Goal: Transaction & Acquisition: Purchase product/service

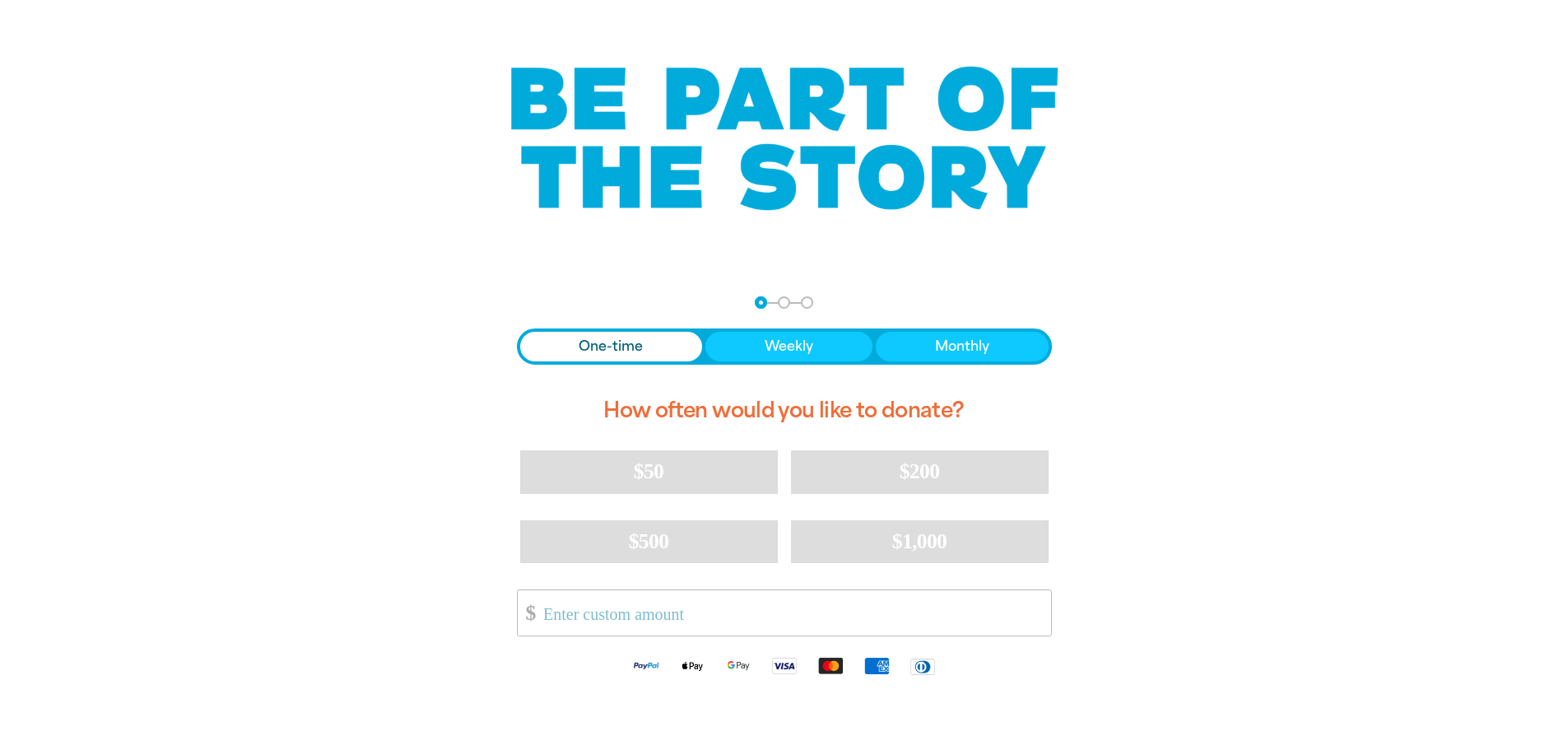
scroll to position [165, 0]
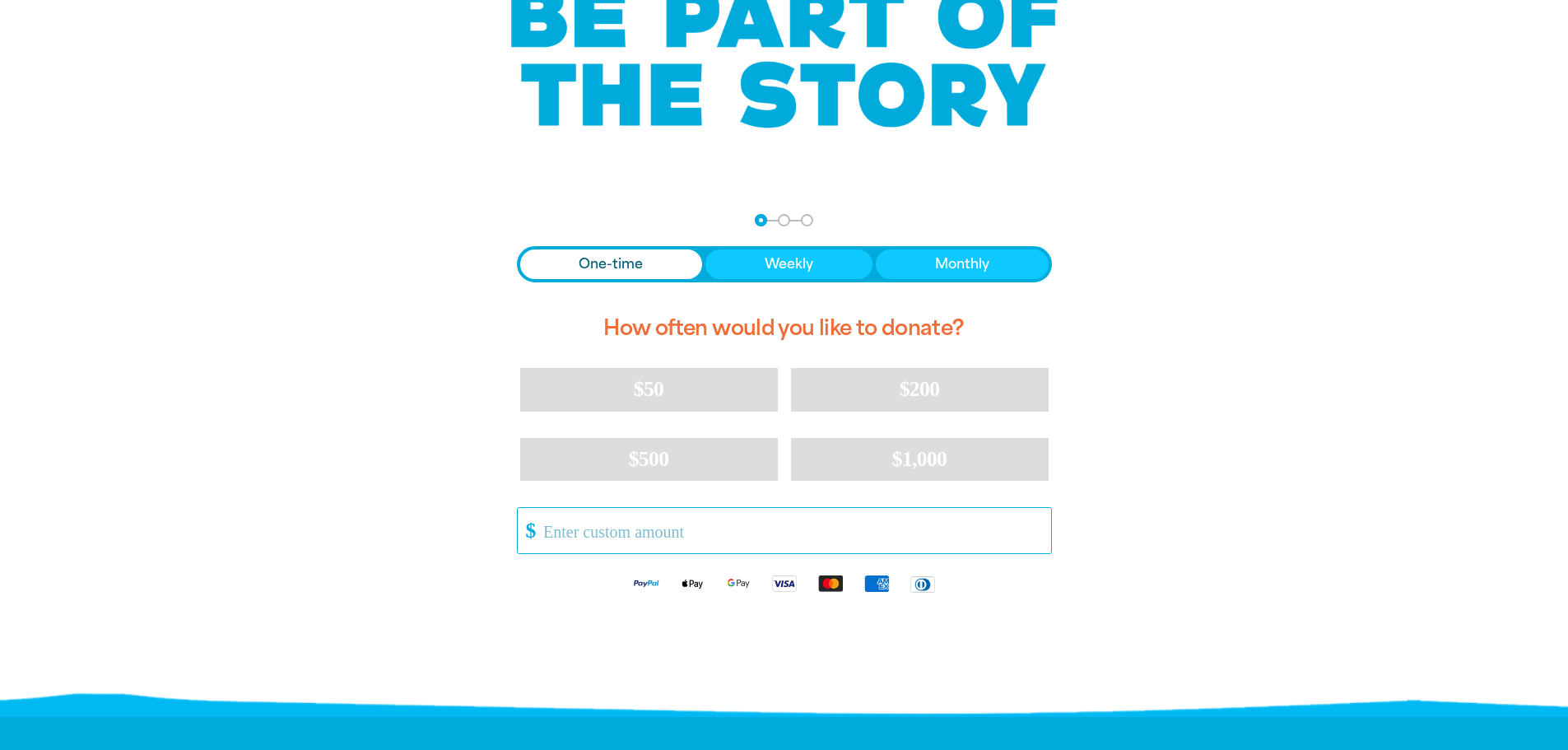
click at [544, 533] on input "Other Amount" at bounding box center [791, 531] width 518 height 46
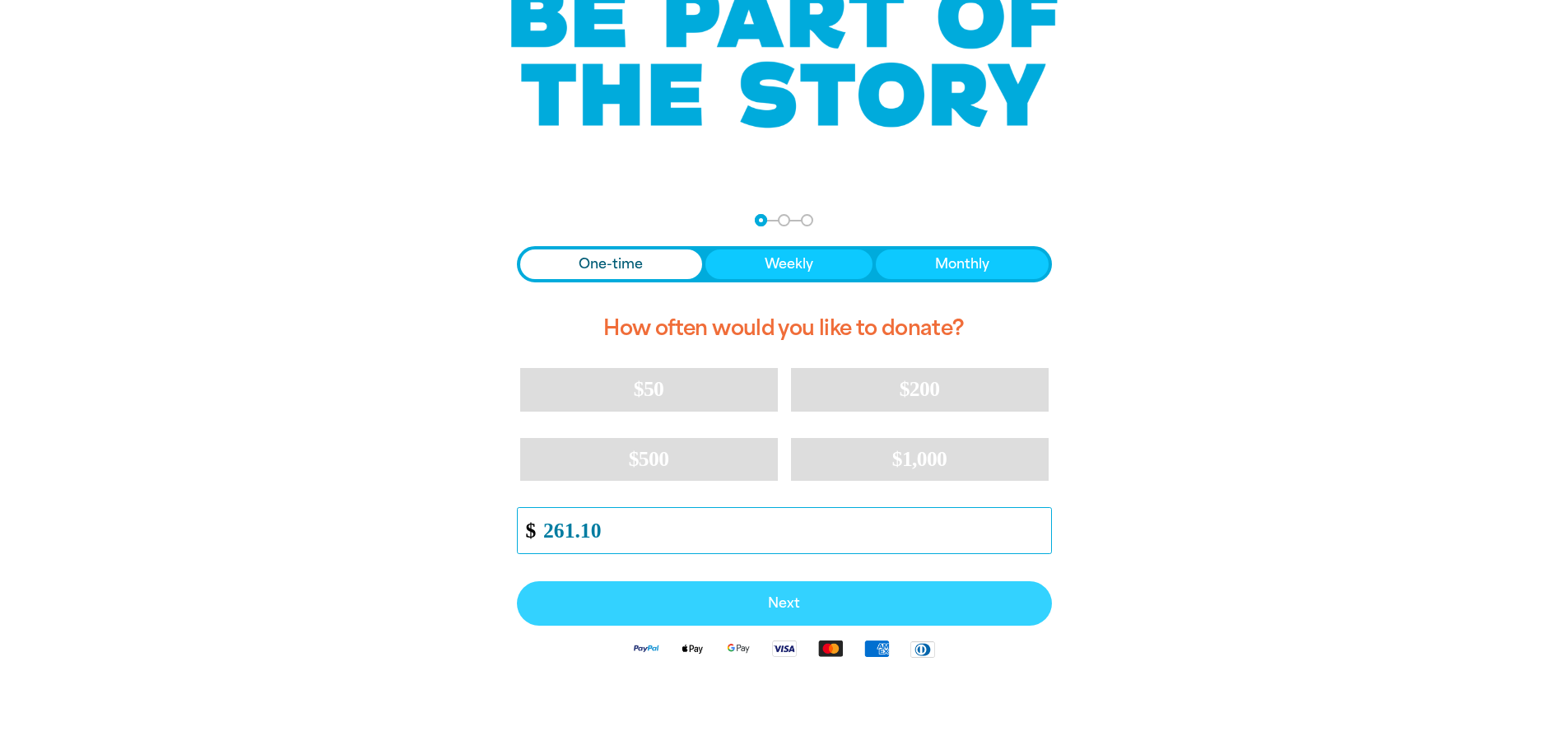
type input "261.10"
click at [779, 611] on button "Next" at bounding box center [784, 603] width 535 height 45
select select "AU"
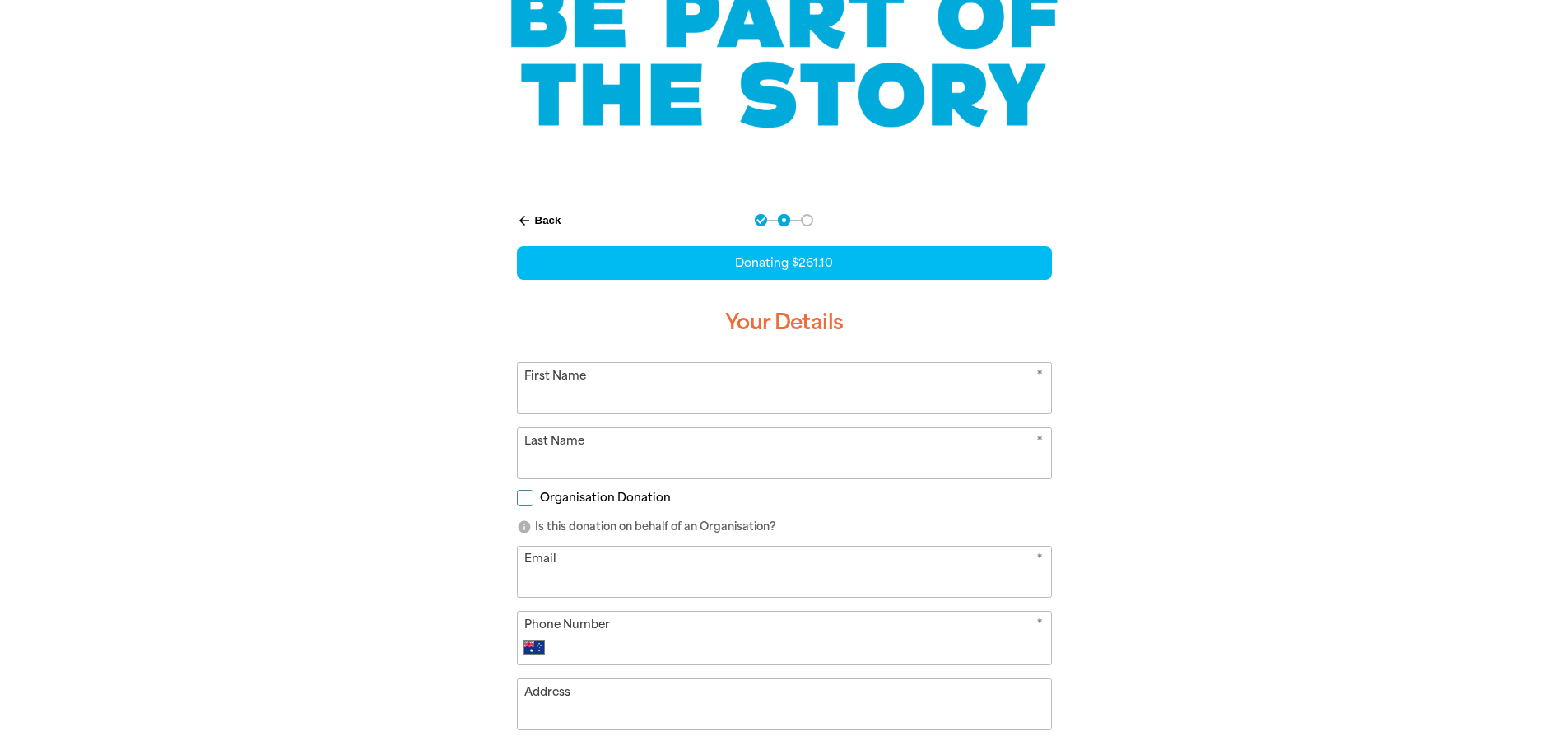
click at [551, 389] on input "First Name" at bounding box center [784, 388] width 534 height 50
type input "[PERSON_NAME]"
type input "[PERSON_NAME][EMAIL_ADDRESS][PERSON_NAME][DOMAIN_NAME]"
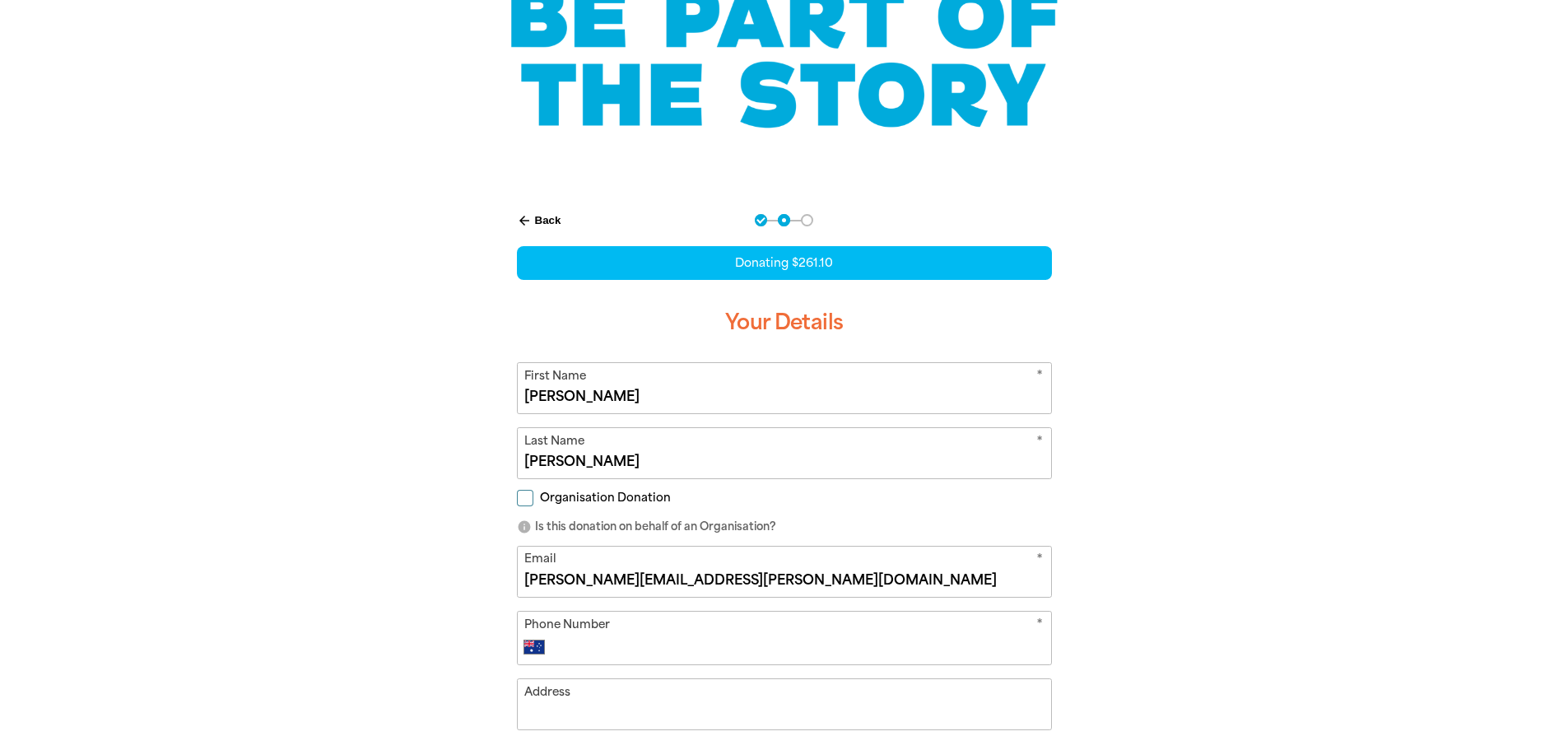
type input "359927900"
type input "[STREET_ADDRESS]"
click at [526, 499] on input "Organisation Donation" at bounding box center [525, 498] width 17 height 17
checkbox input "true"
select select "AU"
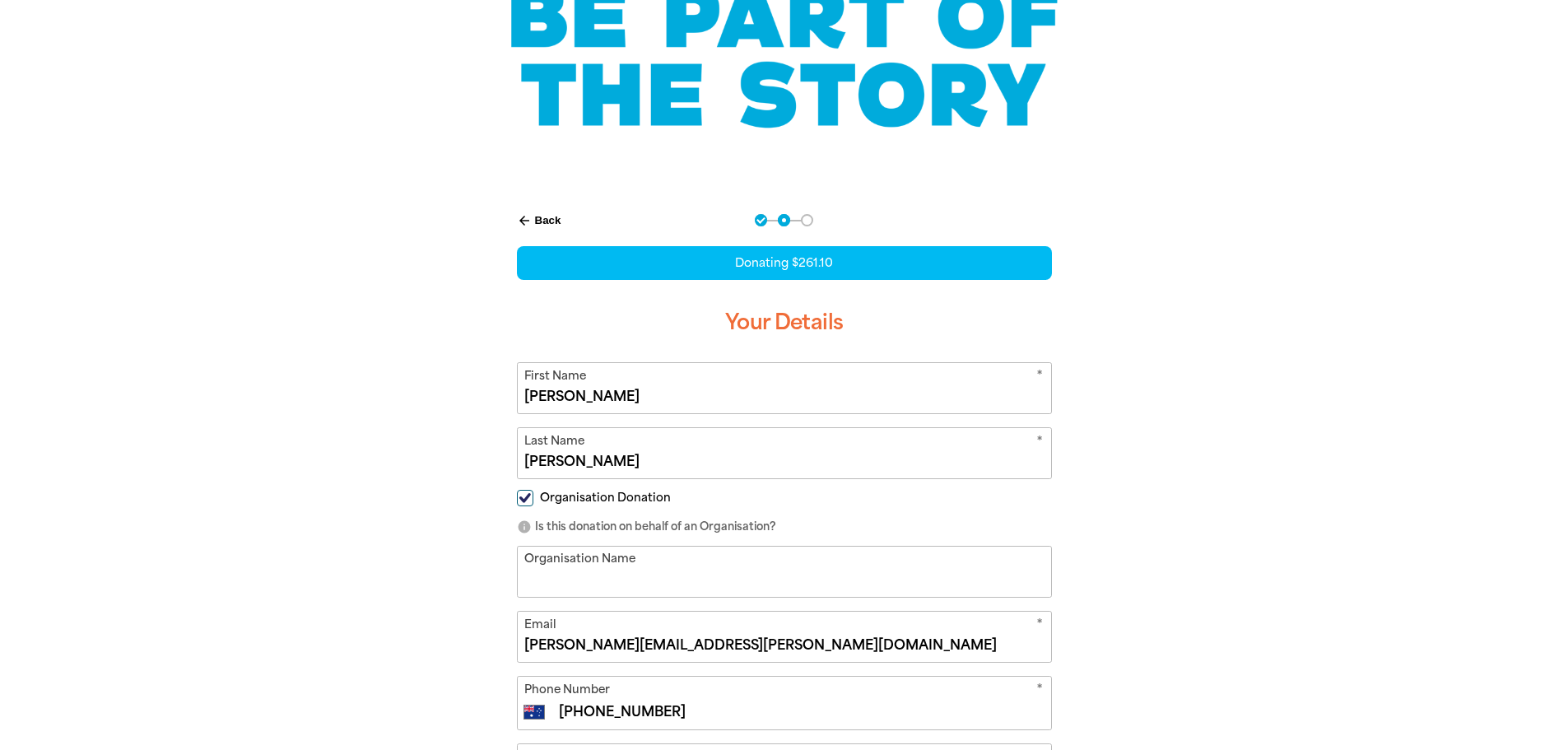
click at [553, 565] on input "Organisation Name" at bounding box center [784, 571] width 534 height 50
type input "[GEOGRAPHIC_DATA]"
type input "359927900"
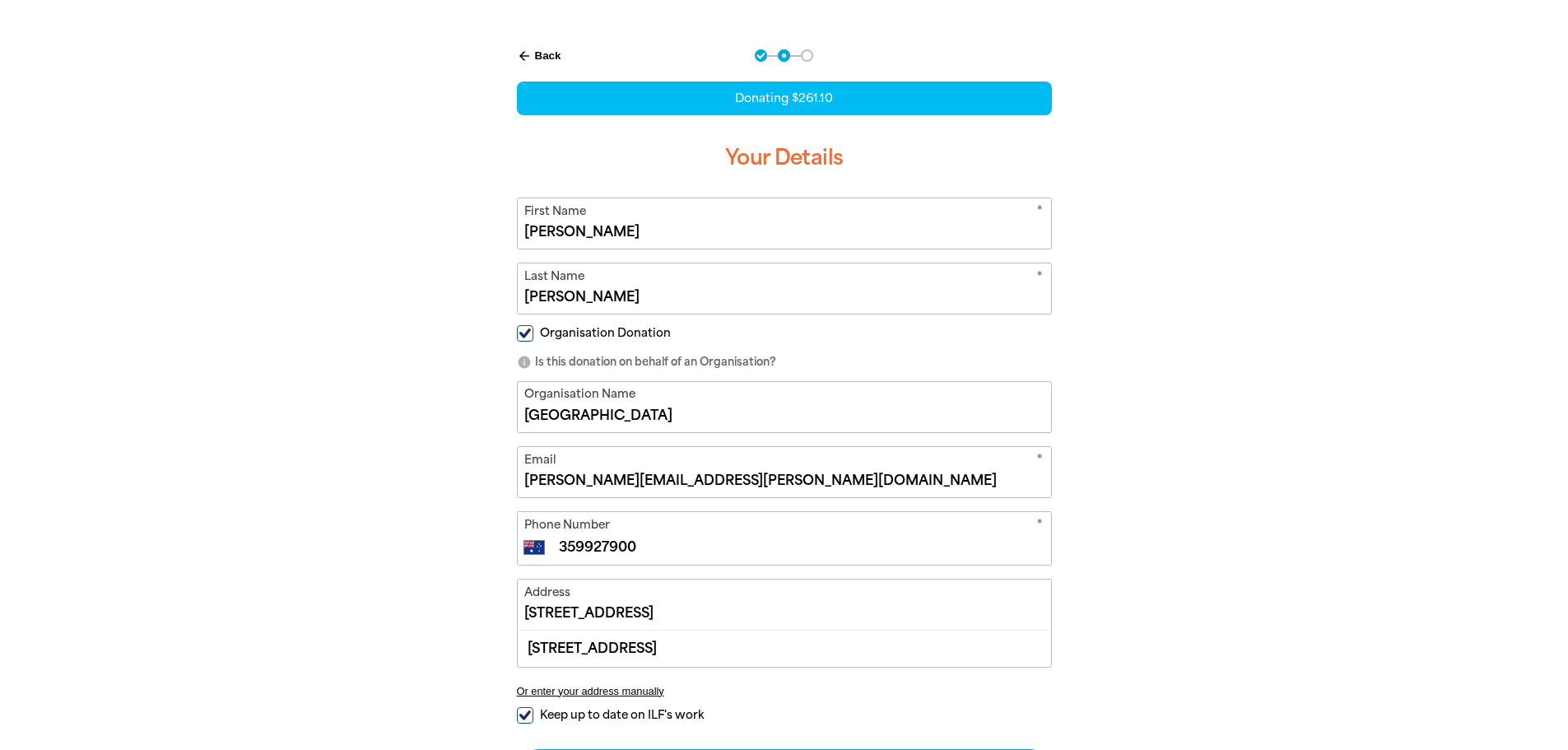
scroll to position [494, 0]
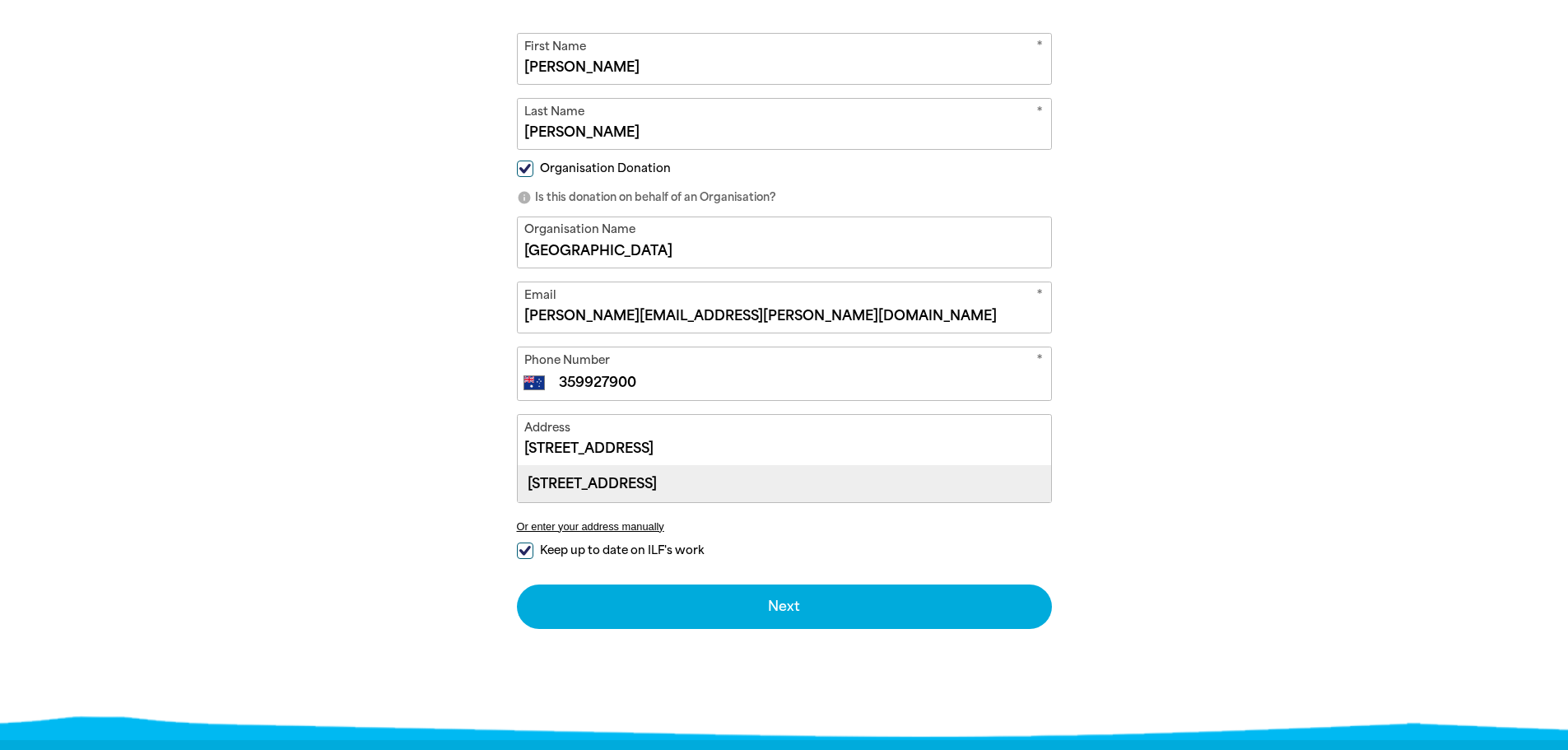
click at [719, 476] on div "[STREET_ADDRESS]" at bounding box center [784, 484] width 534 height 35
type input "[STREET_ADDRESS]"
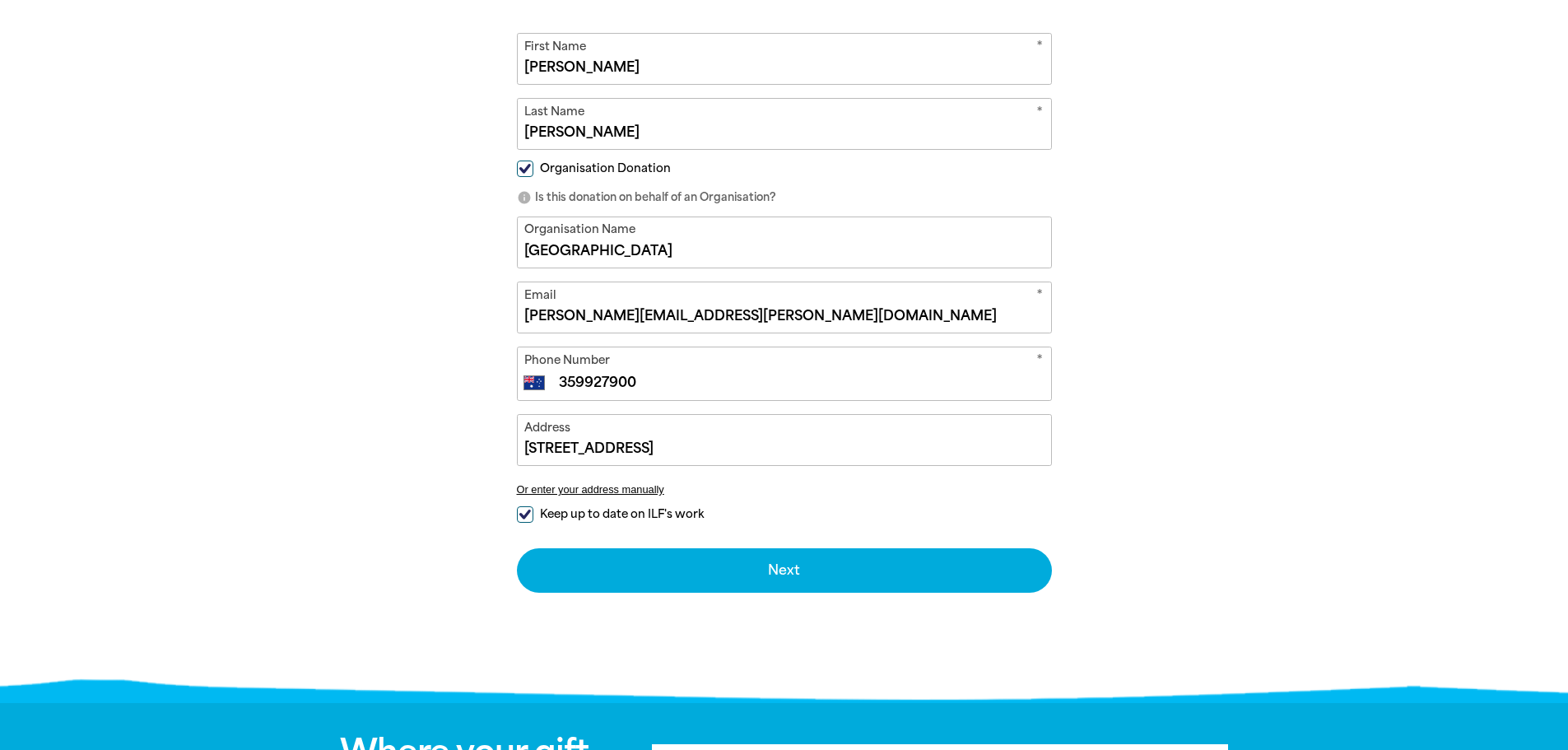
click at [524, 509] on input "Keep up to date on ILF's work" at bounding box center [525, 515] width 17 height 17
checkbox input "false"
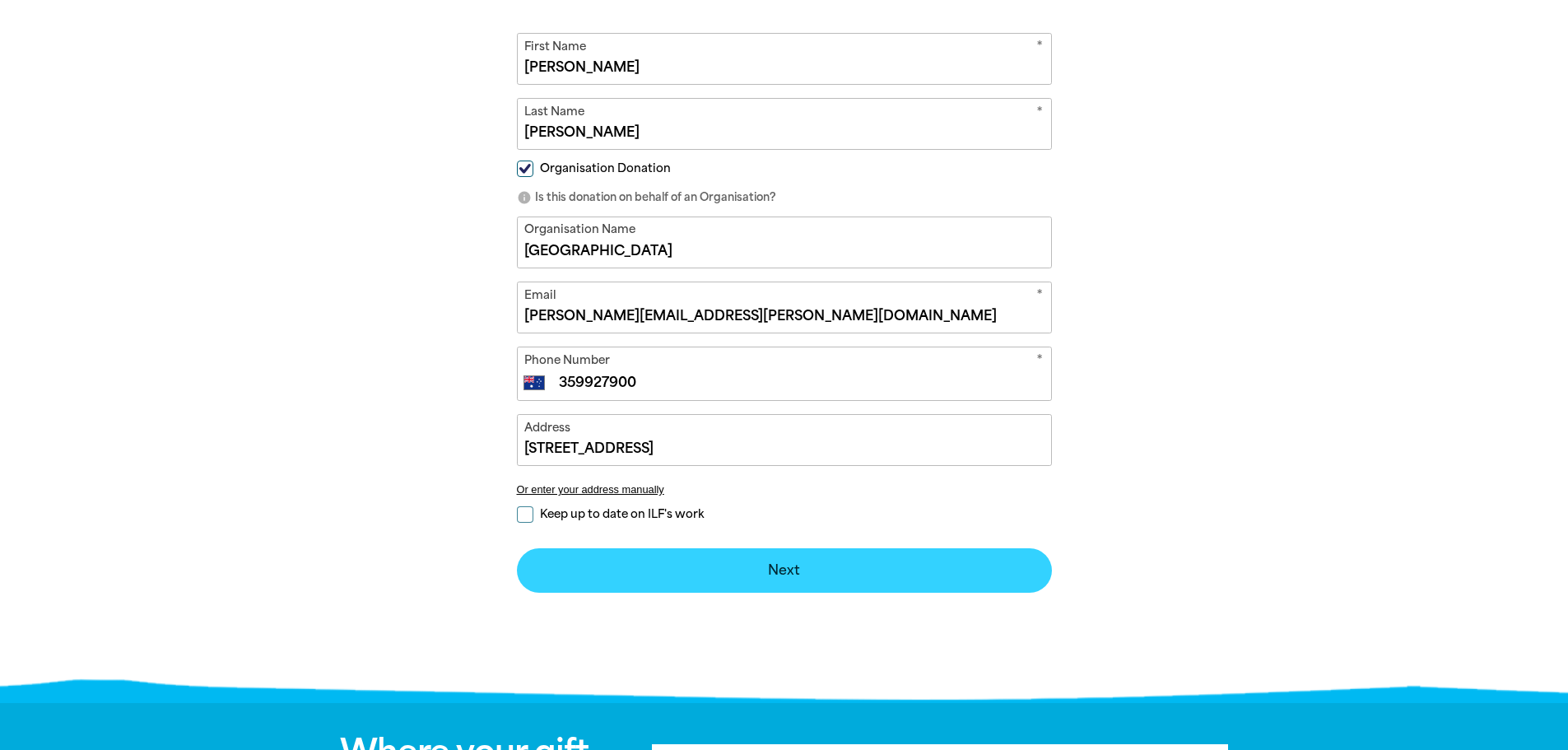
click at [734, 573] on button "Next chevron_right" at bounding box center [784, 570] width 535 height 45
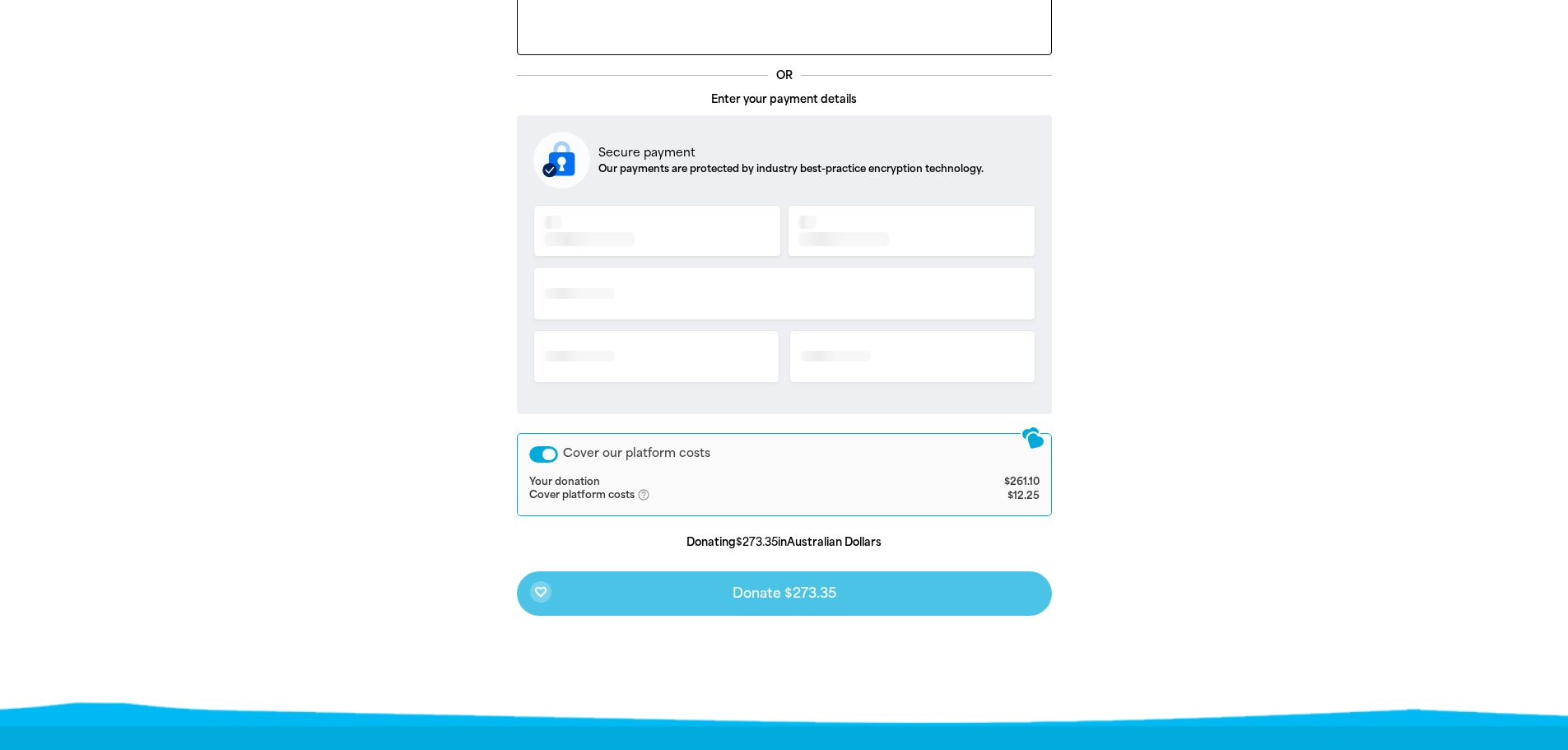
scroll to position [357, 0]
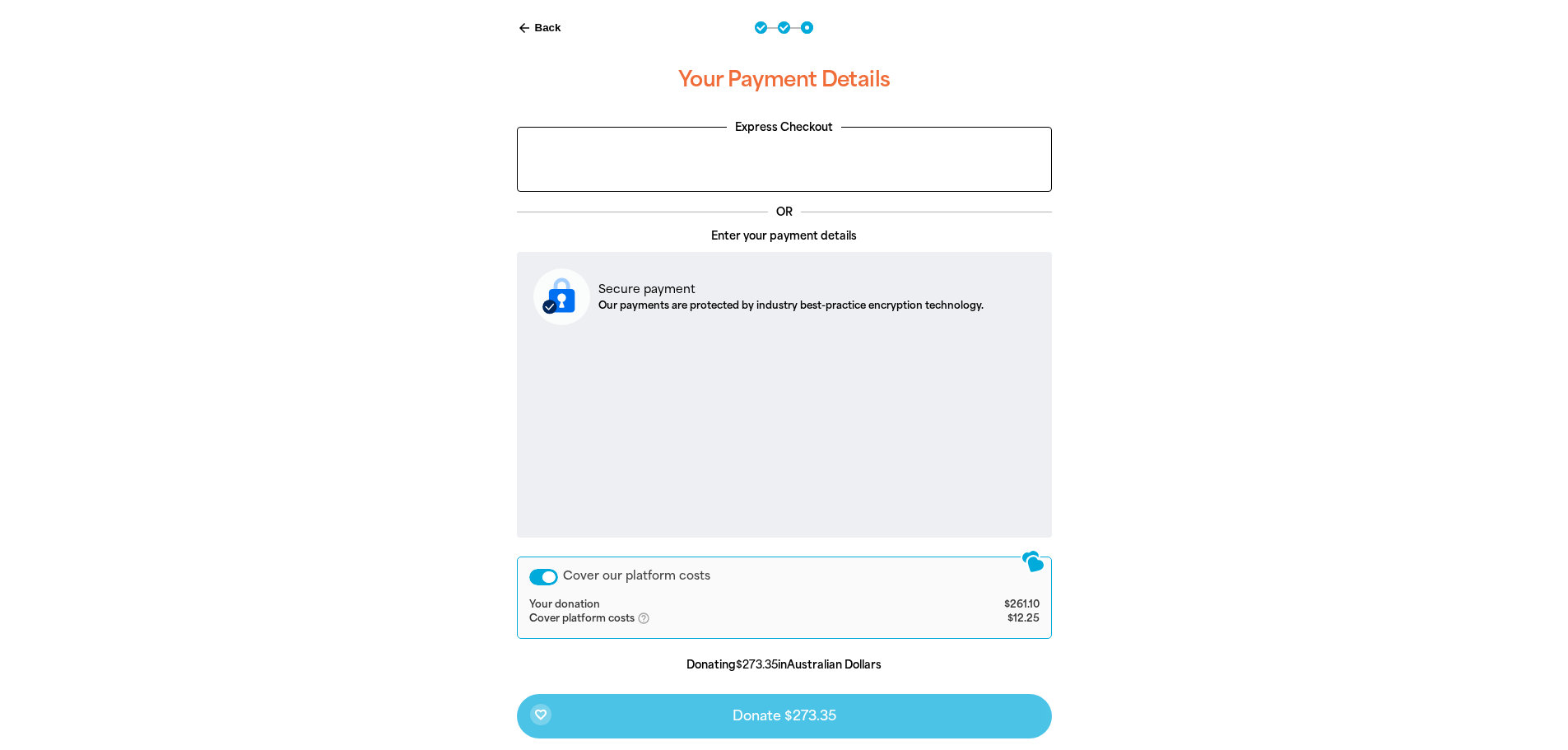
click at [545, 28] on button "arrow_back Back" at bounding box center [540, 28] width 57 height 28
select select "AU"
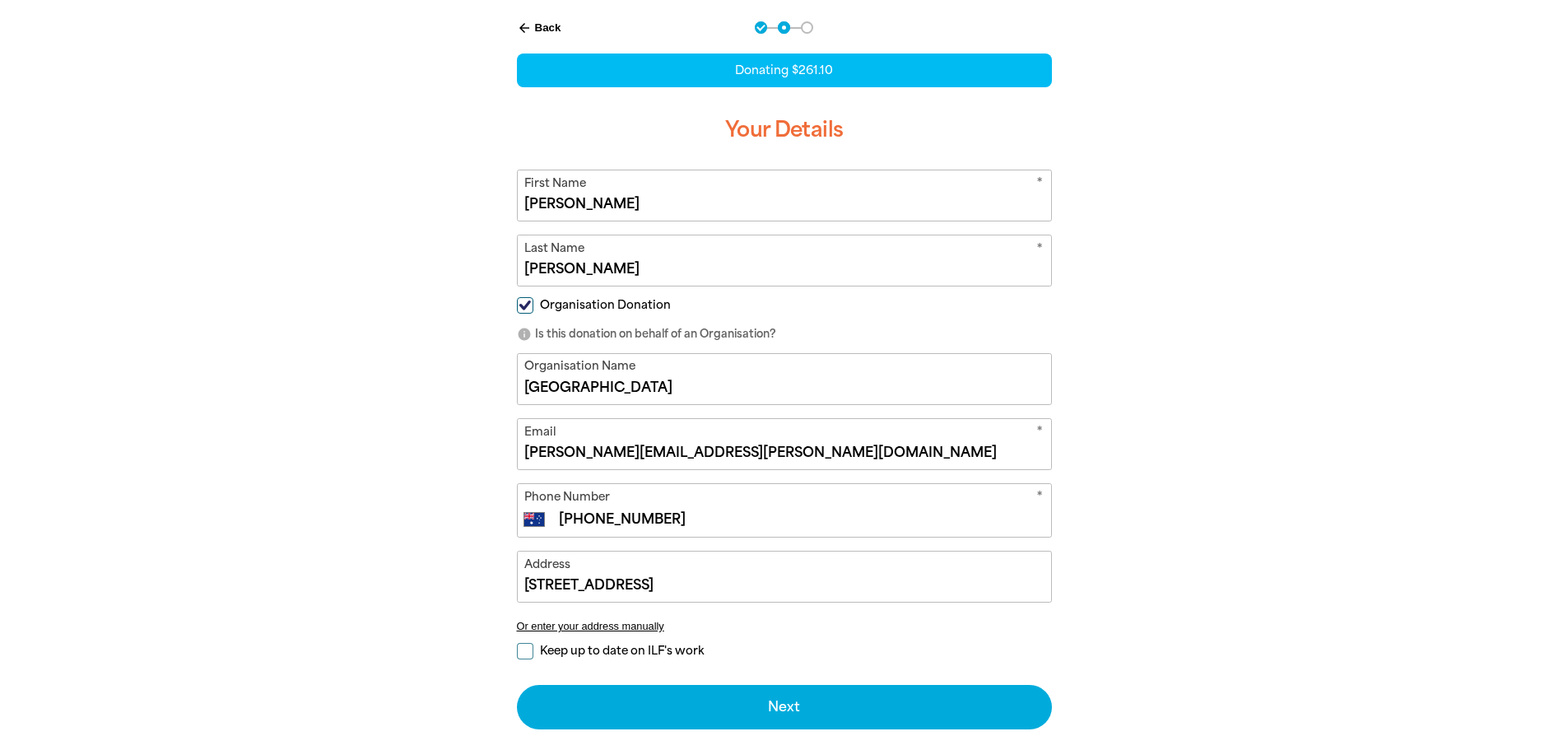
scroll to position [336, 0]
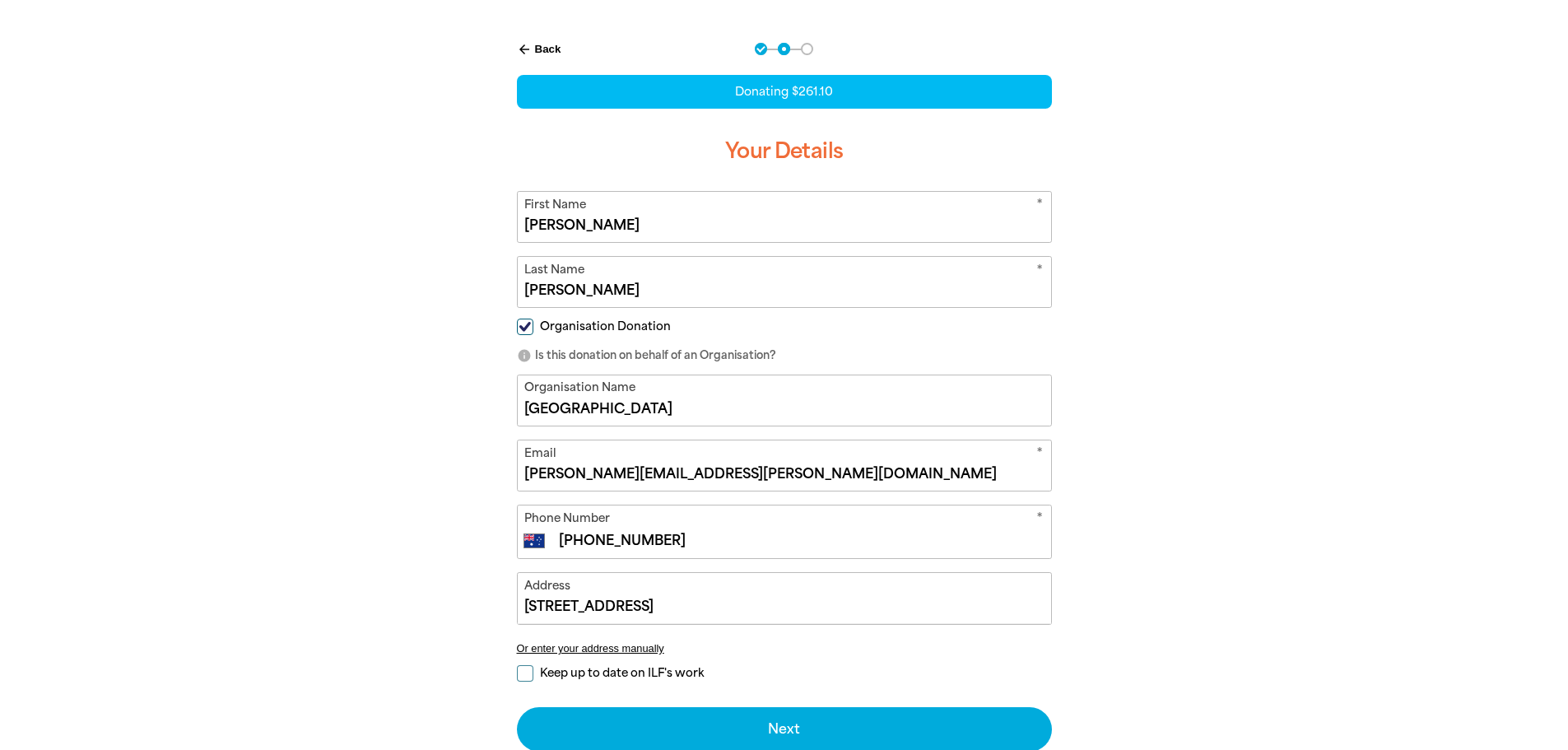
drag, startPoint x: 854, startPoint y: 608, endPoint x: 402, endPoint y: 121, distance: 664.4
click at [406, 122] on div "arrow_back Back Step 1 Step 2 Step 3 Donating $261.10 Your Details * First Name…" at bounding box center [784, 438] width 988 height 832
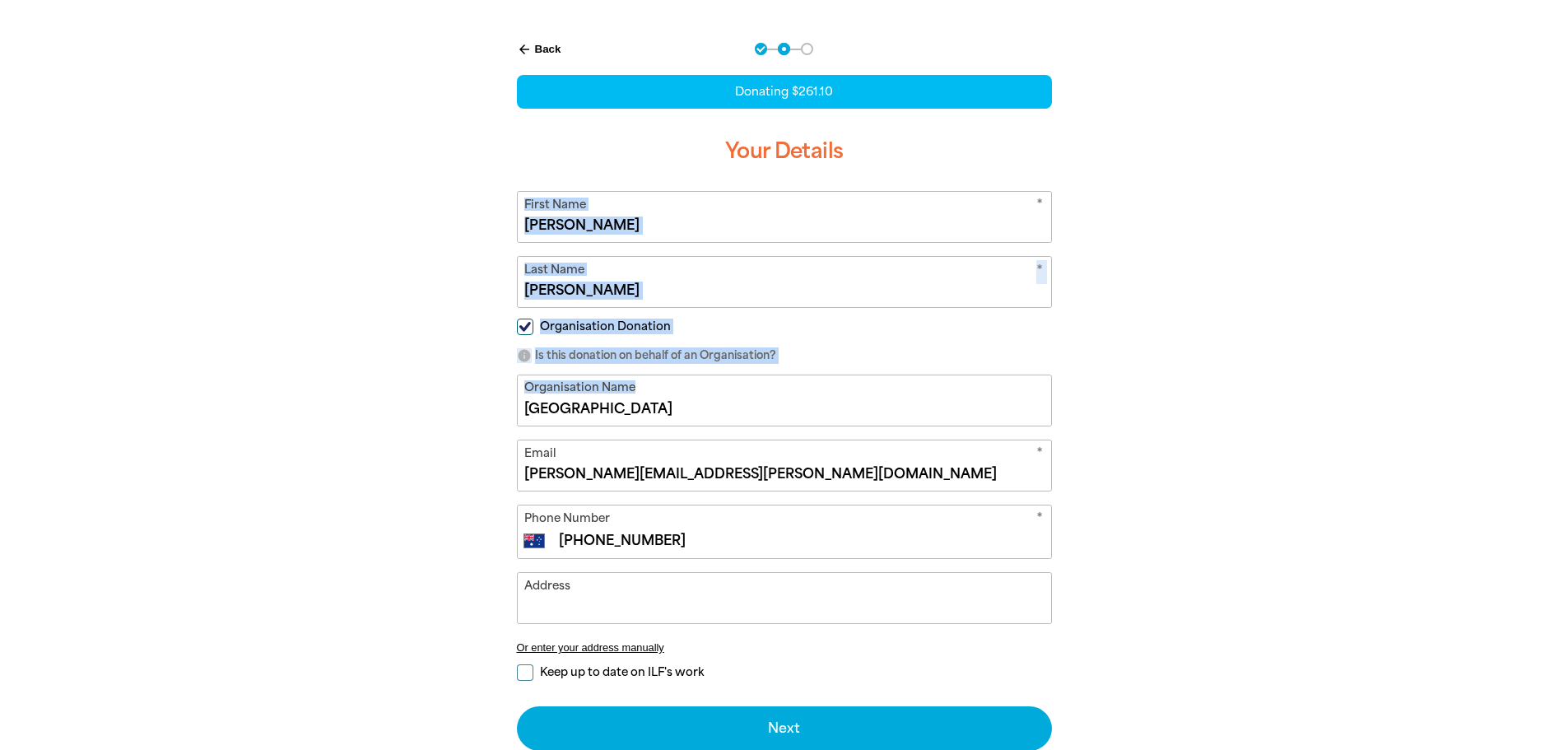
drag, startPoint x: 768, startPoint y: 426, endPoint x: 507, endPoint y: 168, distance: 367.0
click at [509, 172] on div "arrow_back Back Step 1 Step 2 Step 3 Donating $261.10 Your Details * First Name…" at bounding box center [784, 396] width 577 height 748
click at [703, 250] on form "* First Name [PERSON_NAME] * Last Name [PERSON_NAME] Organisation Donation info…" at bounding box center [784, 470] width 535 height 559
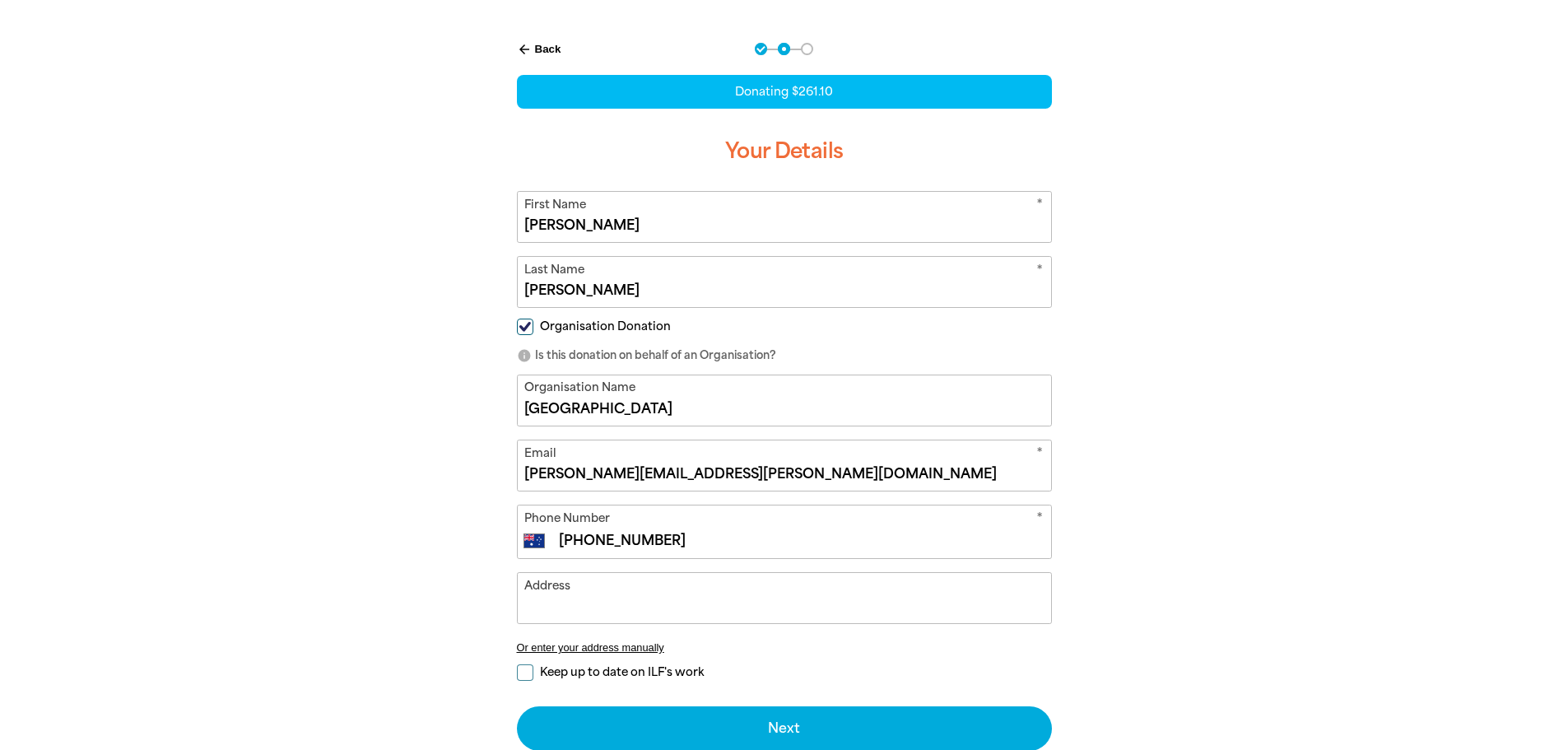
drag, startPoint x: 659, startPoint y: 225, endPoint x: 499, endPoint y: 244, distance: 161.1
click at [405, 224] on div "arrow_back Back Step 1 Step 2 Step 3 Donating $261.10 Your Details * First Name…" at bounding box center [784, 438] width 988 height 831
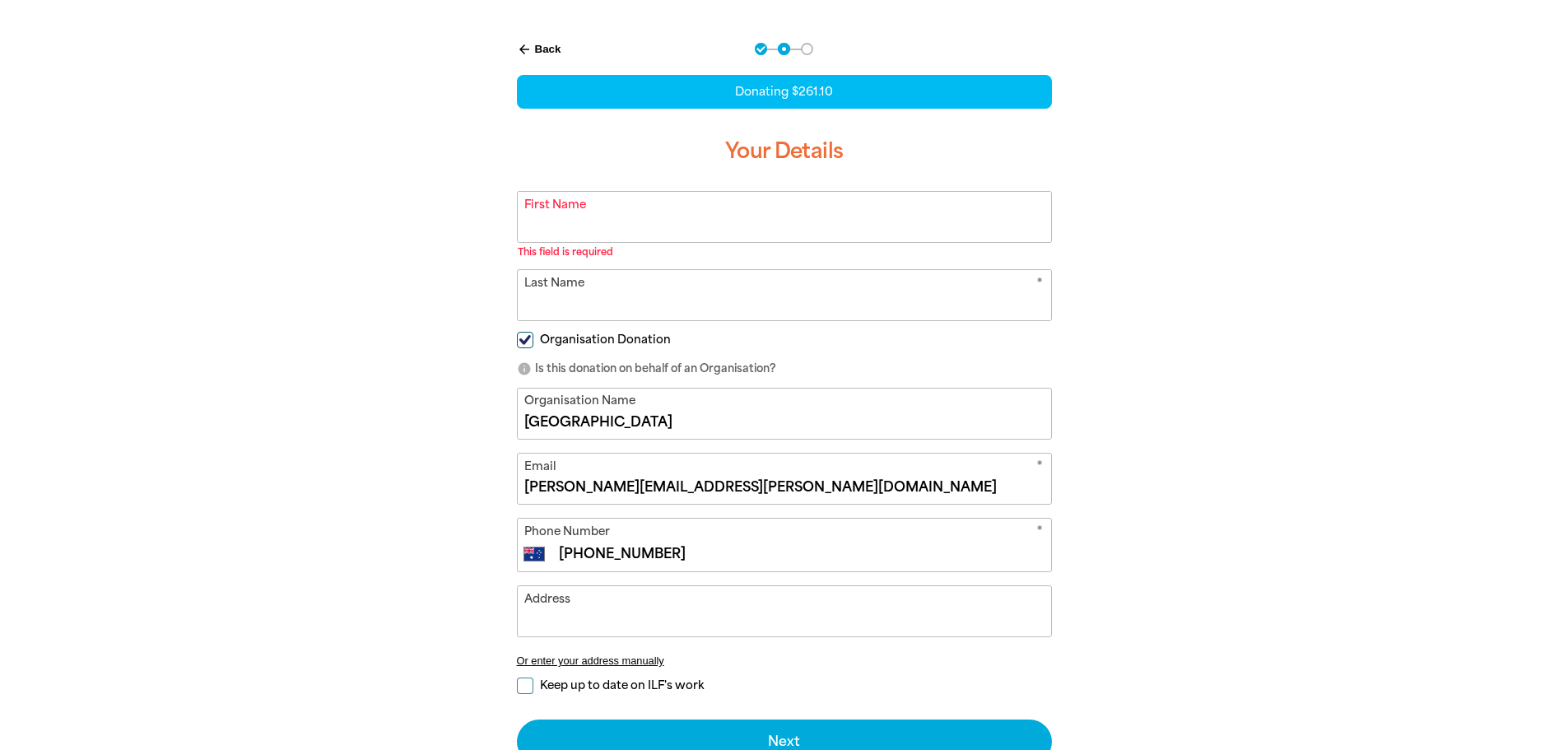
drag, startPoint x: 616, startPoint y: 292, endPoint x: 480, endPoint y: 312, distance: 137.5
click at [405, 292] on div "arrow_back Back Step 1 Step 2 Step 3 Donating $261.10 Your Details * First Name…" at bounding box center [784, 443] width 988 height 844
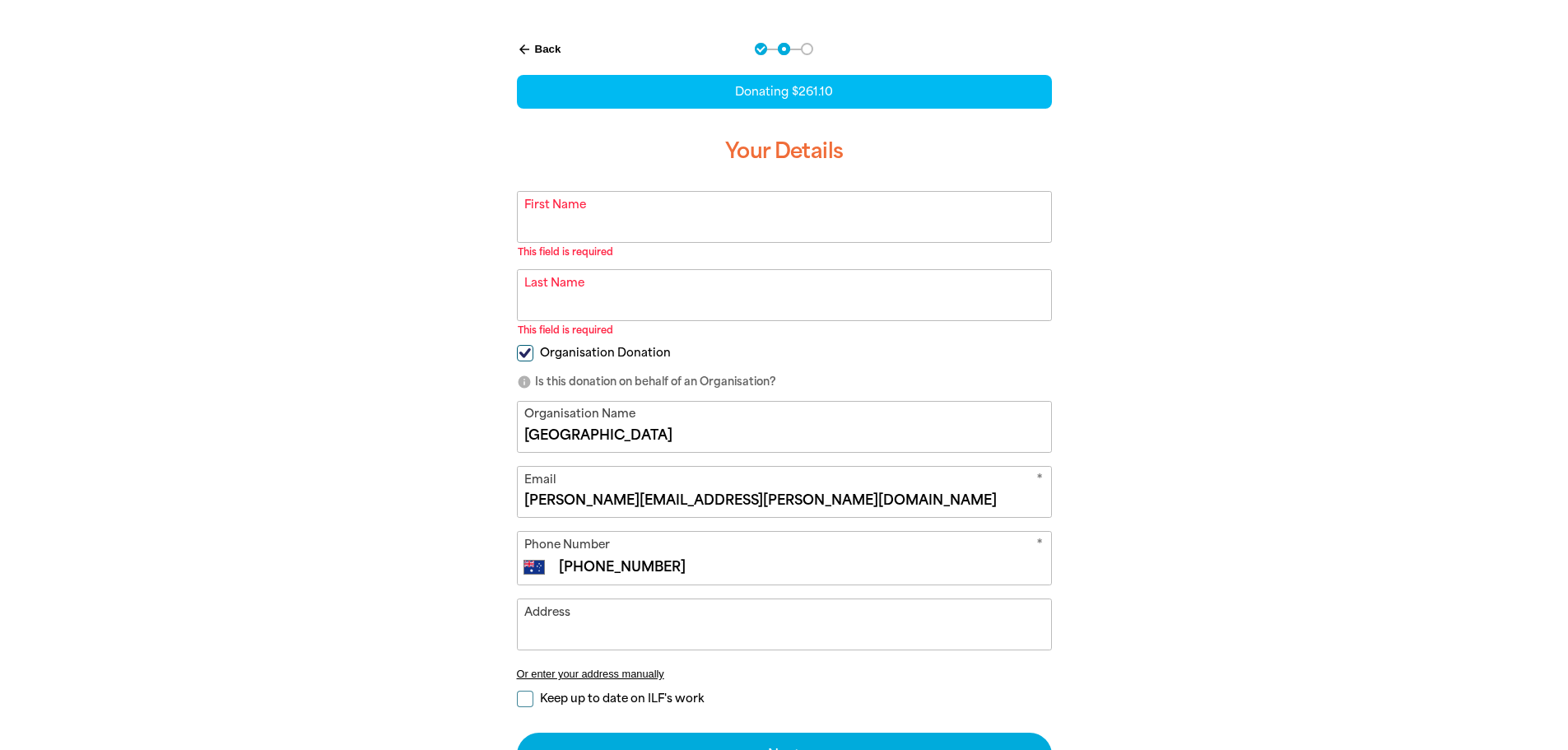
drag, startPoint x: 768, startPoint y: 423, endPoint x: 343, endPoint y: 431, distance: 425.1
click at [341, 431] on div "arrow_back Back Step 1 Step 2 Step 3 Donating $261.10 Your Details * First Name…" at bounding box center [784, 450] width 988 height 857
drag, startPoint x: 799, startPoint y: 501, endPoint x: 754, endPoint y: 546, distance: 63.6
click at [458, 507] on div "arrow_back Back Step 1 Step 2 Step 3 Donating $261.10 Your Details * First Name…" at bounding box center [784, 450] width 988 height 857
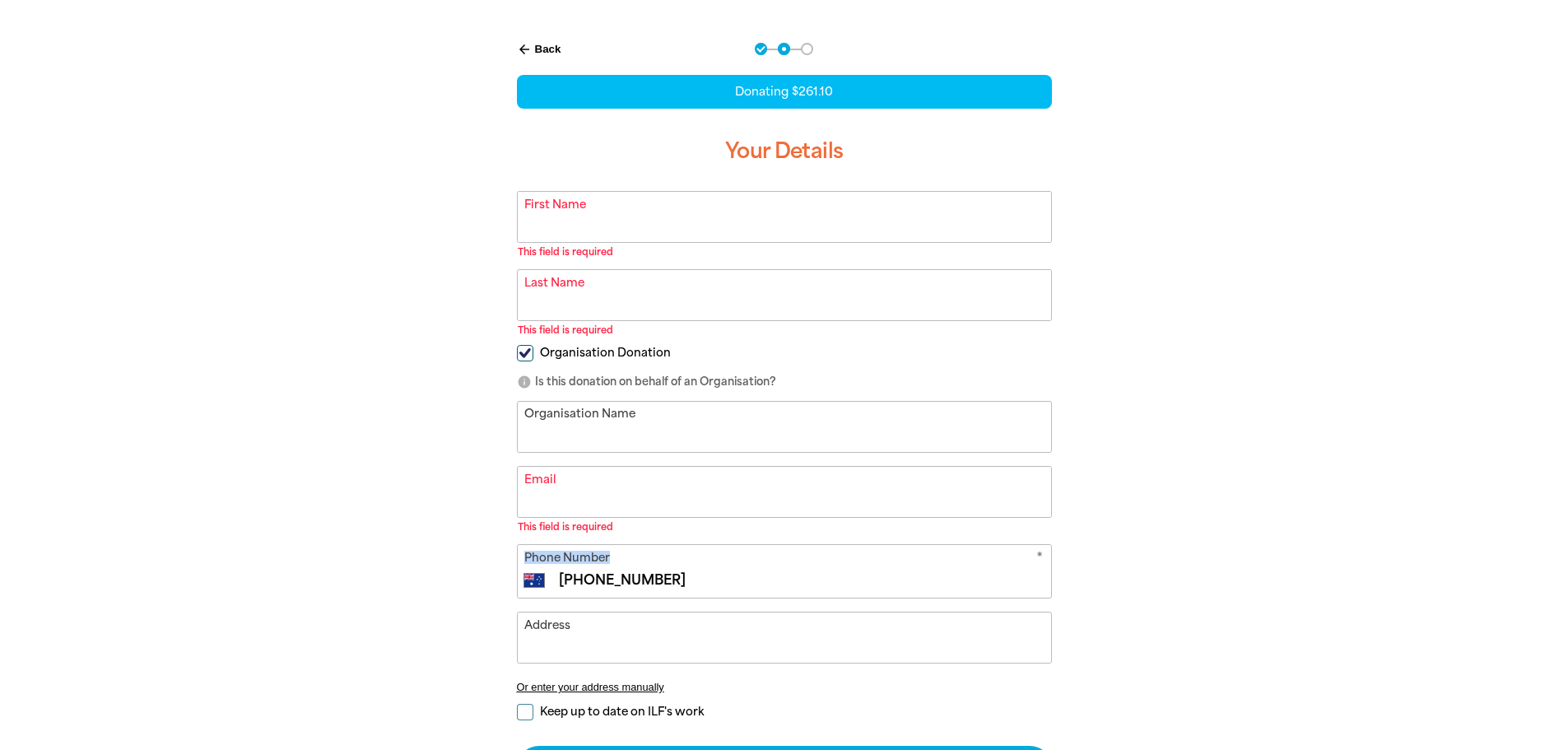
drag, startPoint x: 743, startPoint y: 557, endPoint x: 550, endPoint y: 567, distance: 193.3
click at [529, 567] on div "* Phone Number International [GEOGRAPHIC_DATA] [GEOGRAPHIC_DATA] [GEOGRAPHIC_DA…" at bounding box center [784, 571] width 535 height 54
drag, startPoint x: 706, startPoint y: 581, endPoint x: 575, endPoint y: 586, distance: 131.1
click at [575, 586] on input "[PHONE_NUMBER]" at bounding box center [800, 580] width 486 height 19
click at [527, 51] on icon "arrow_back" at bounding box center [524, 50] width 15 height 15
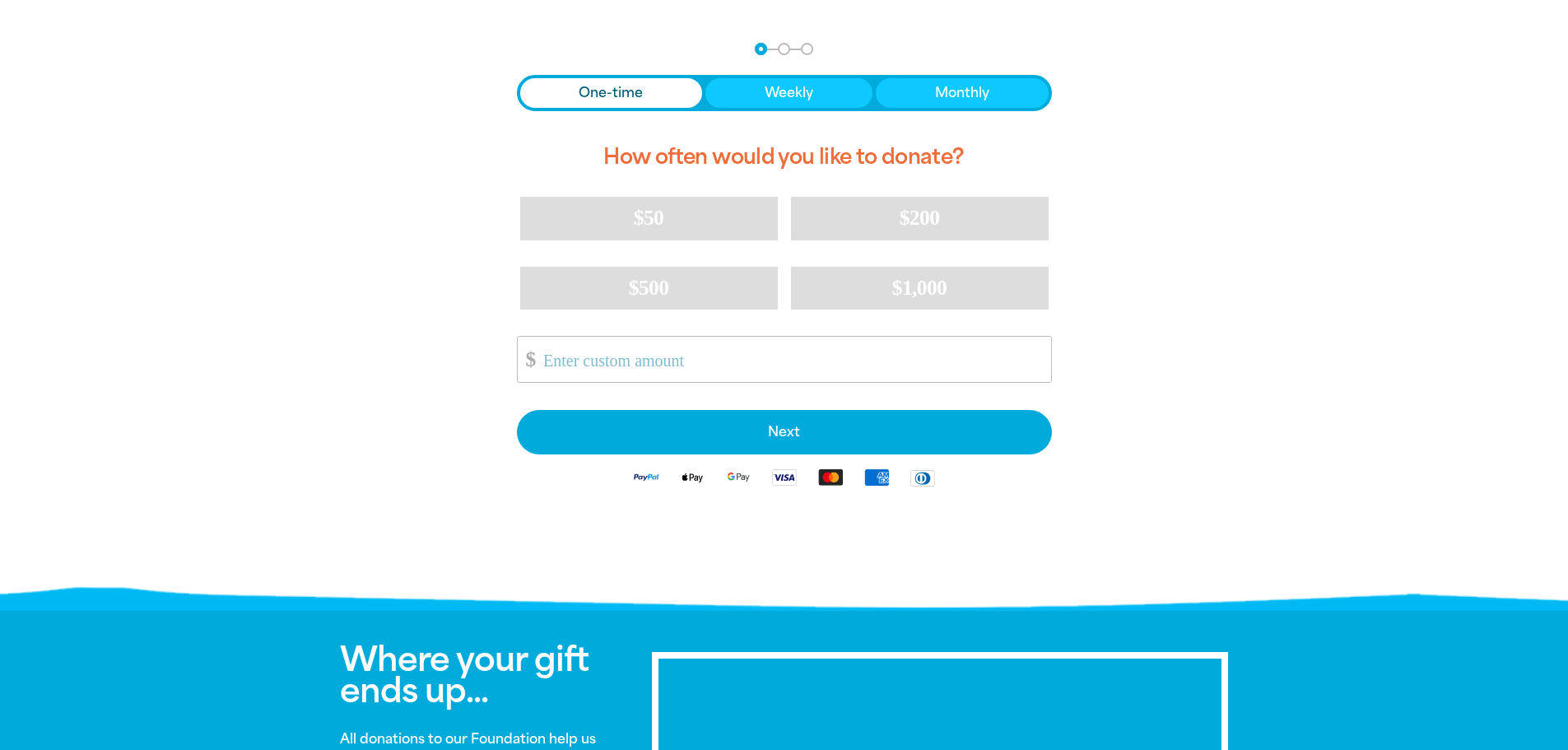
scroll to position [0, 0]
